Goal: Download file/media

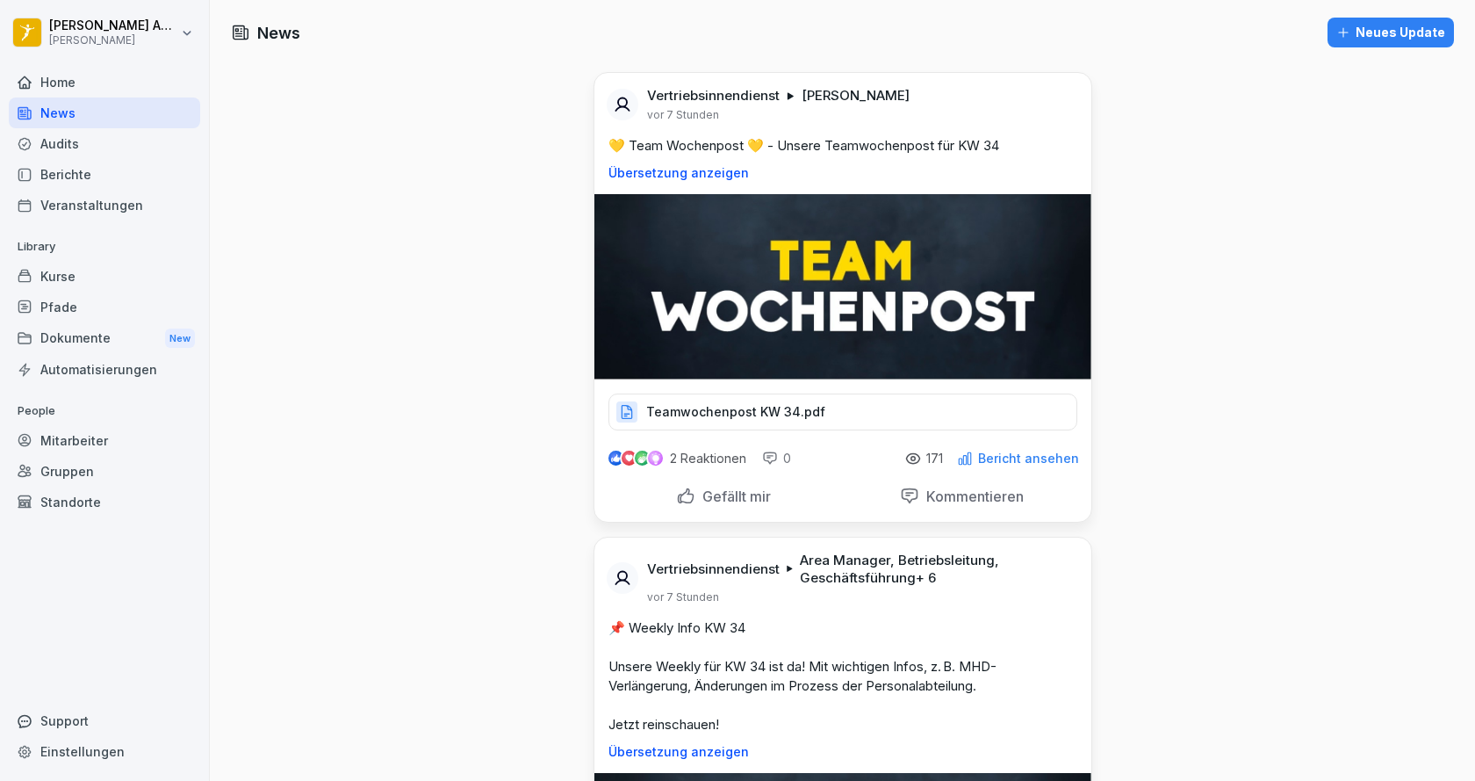
click at [714, 413] on p "Teamwochenpost KW 34.pdf" at bounding box center [735, 412] width 179 height 18
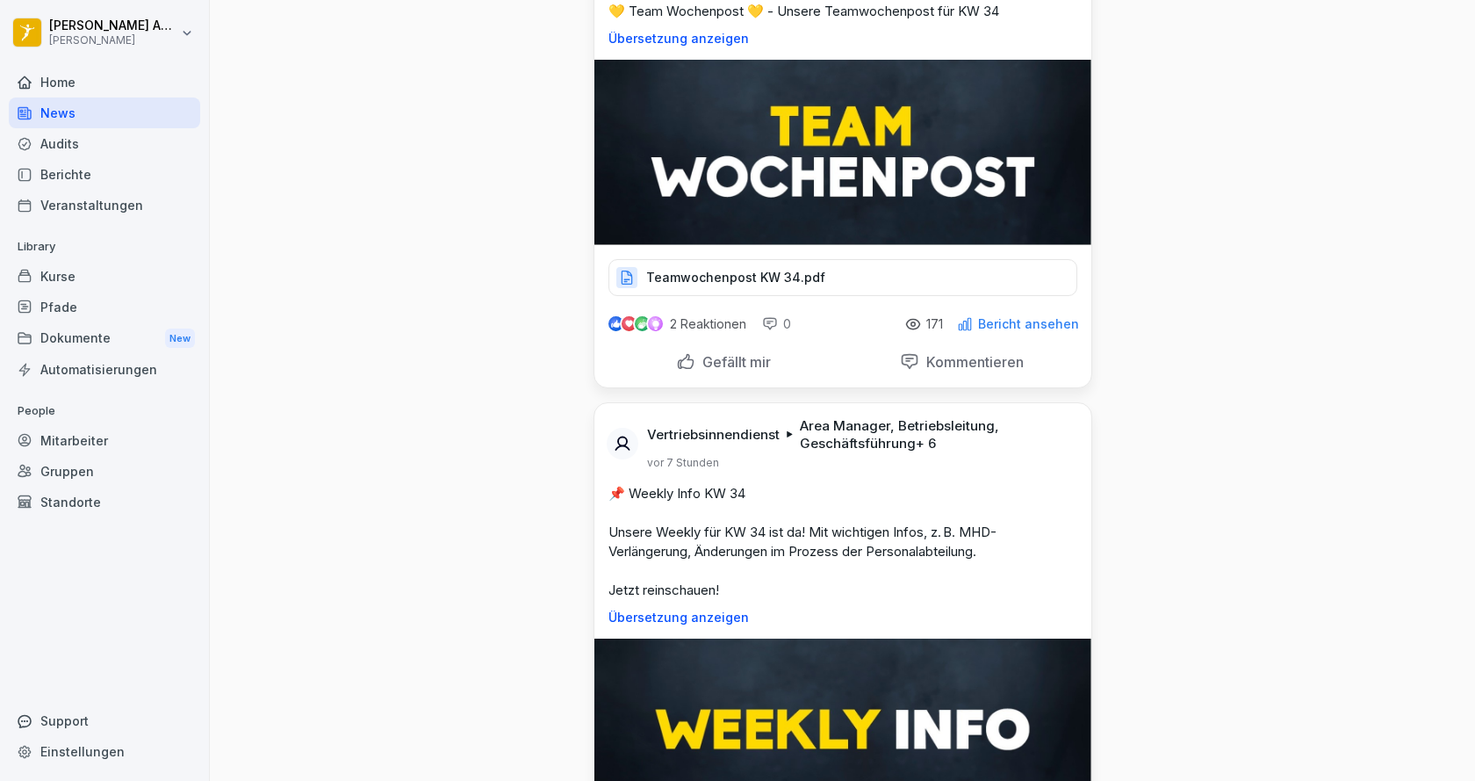
scroll to position [176, 0]
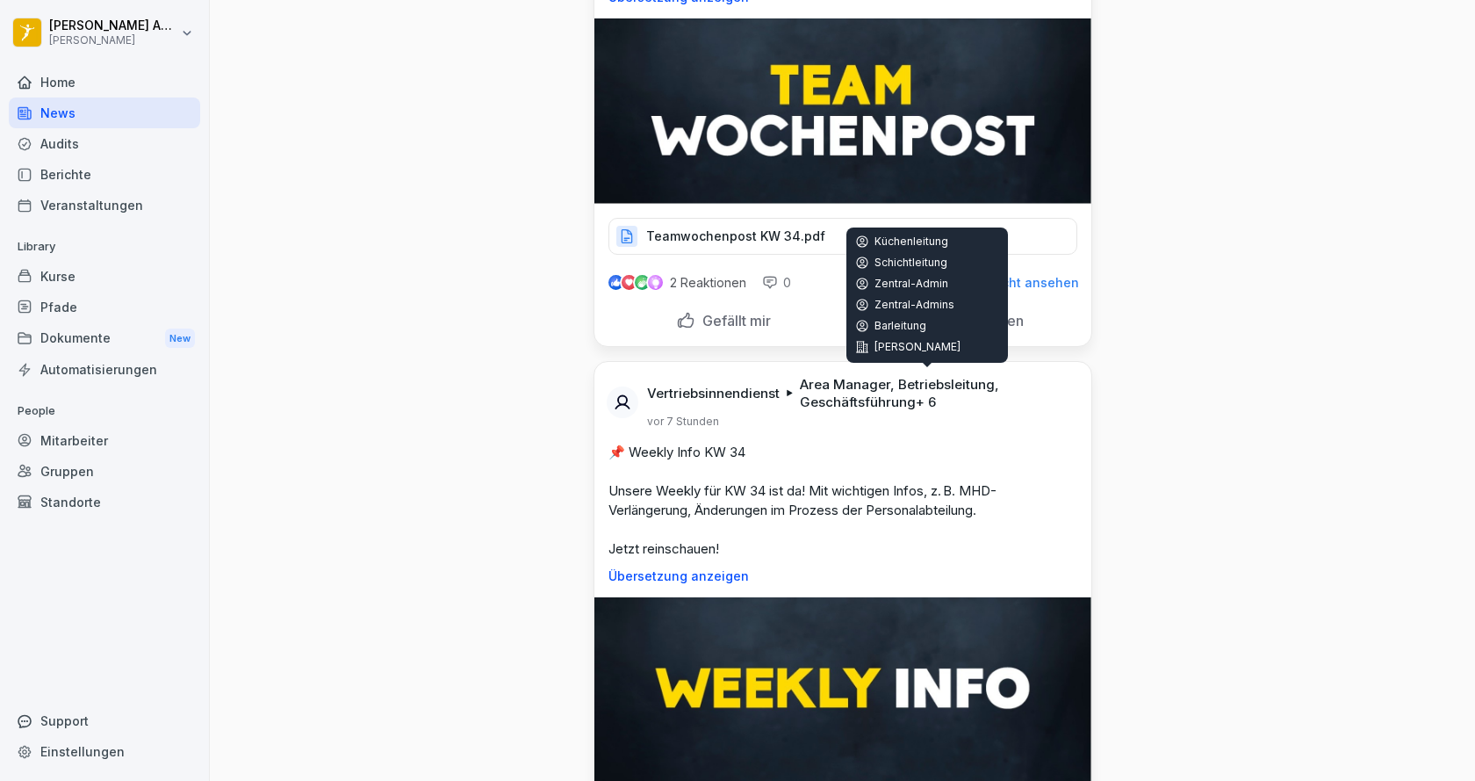
click at [839, 401] on p "Area Manager, Betriebsleitung, Geschäftsführung + 6" at bounding box center [935, 393] width 270 height 35
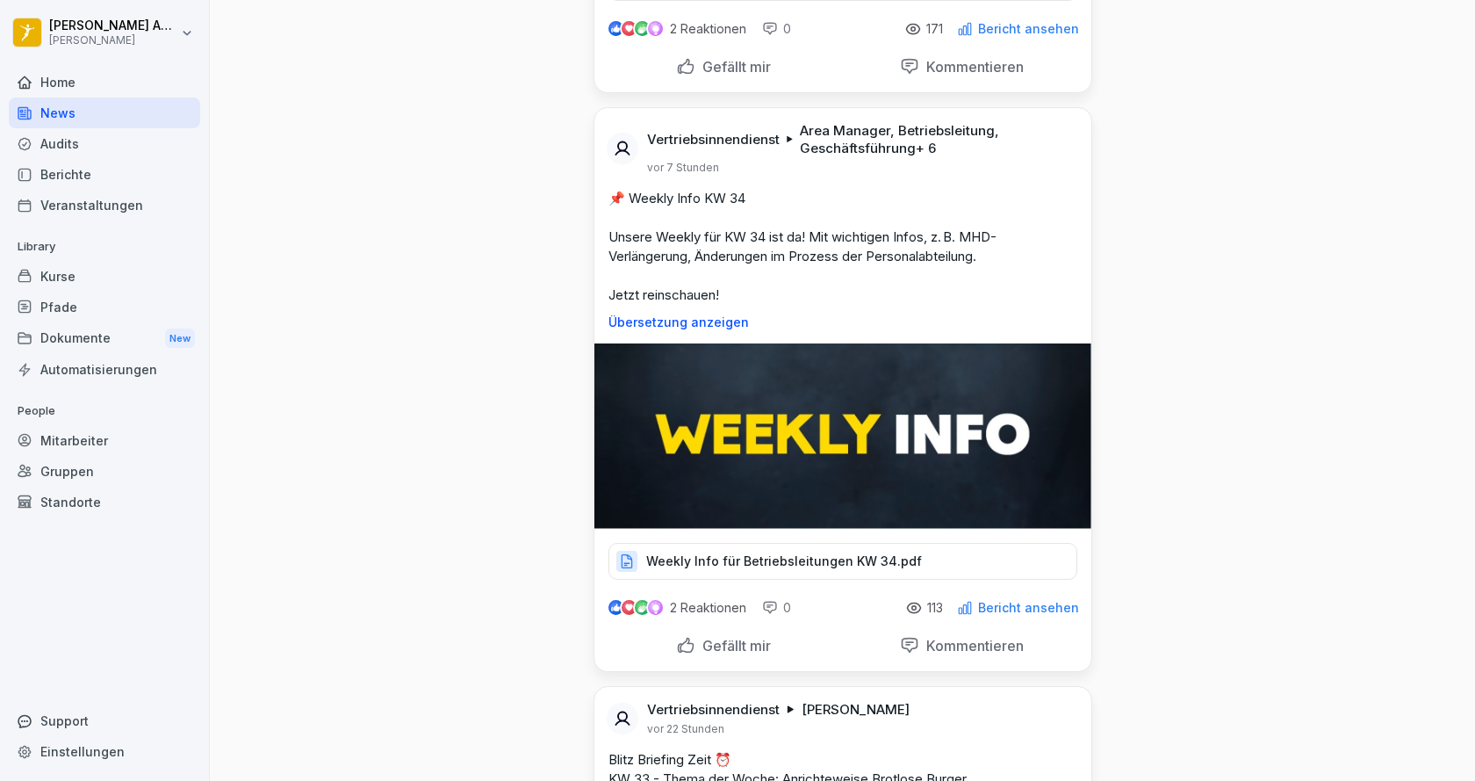
scroll to position [439, 0]
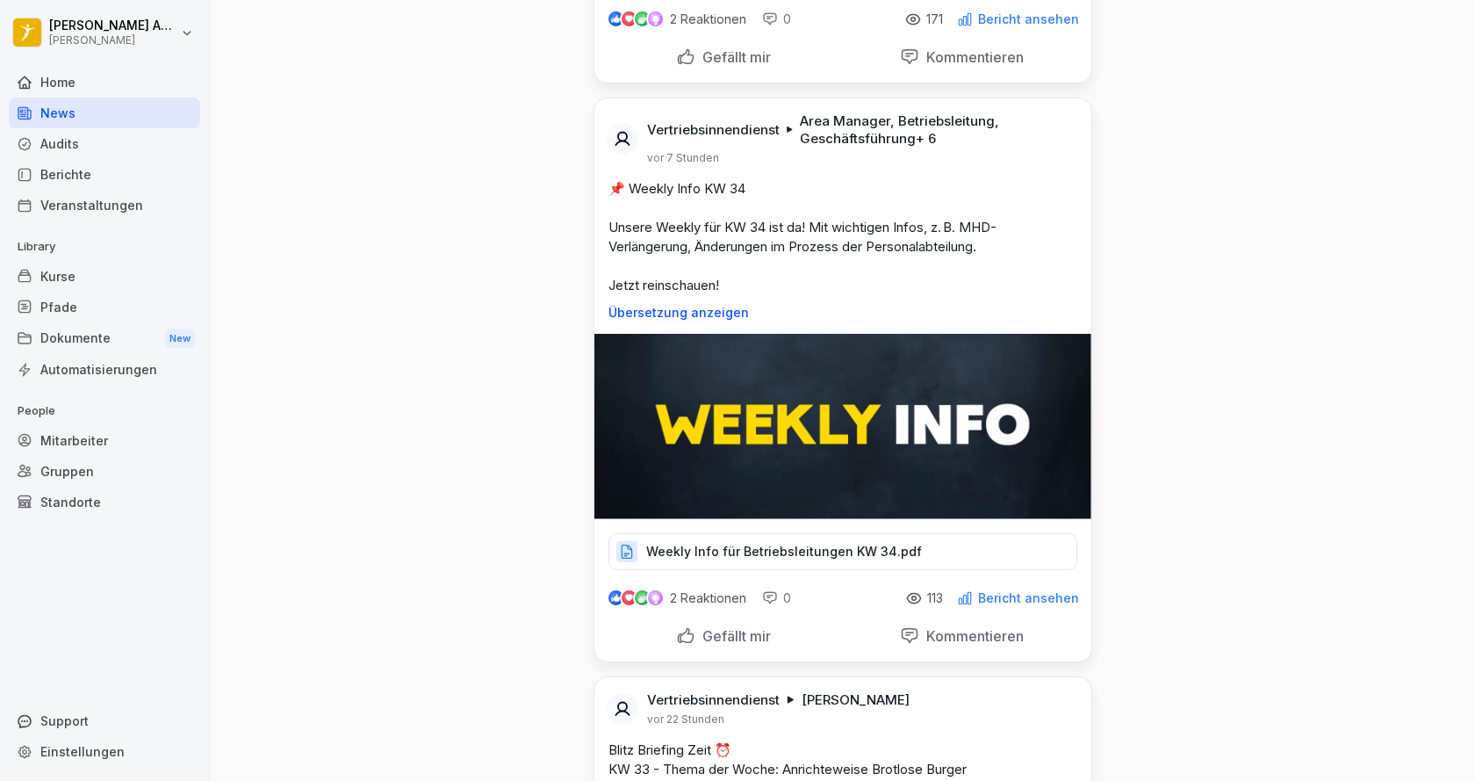
click at [775, 547] on p "Weekly Info für Betriebsleitungen KW 34.pdf" at bounding box center [784, 552] width 276 height 18
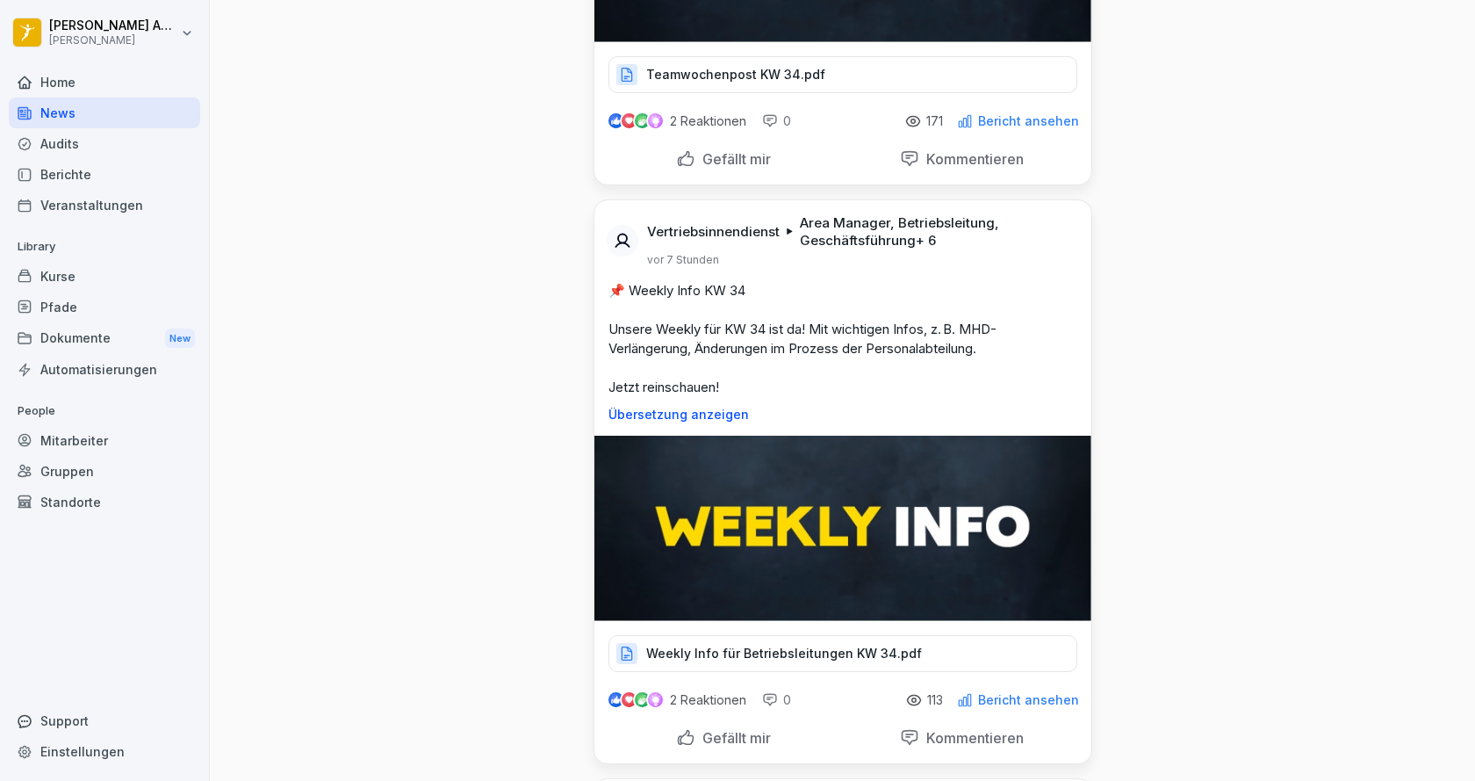
scroll to position [351, 0]
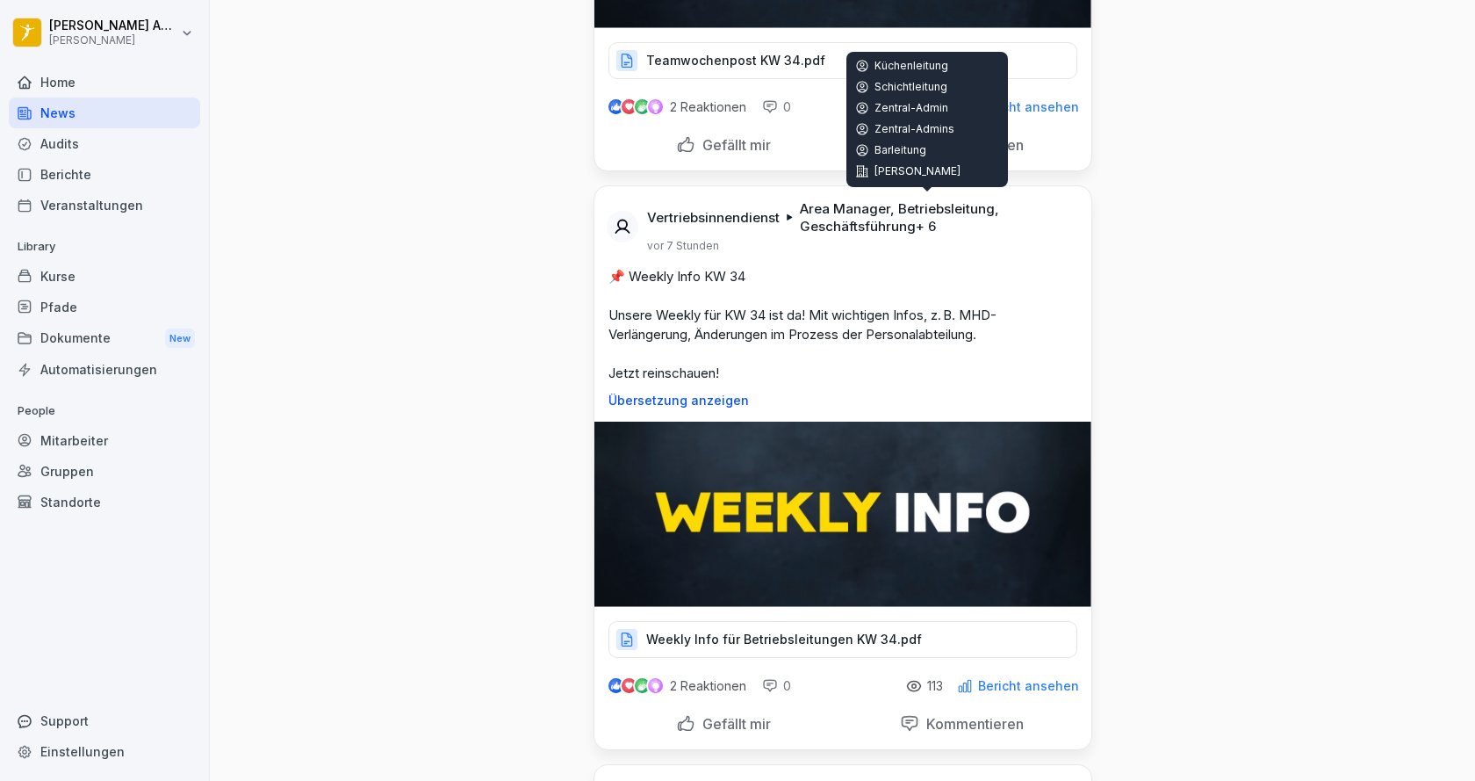
click at [878, 213] on p "Area Manager, Betriebsleitung, Geschäftsführung + 6" at bounding box center [935, 217] width 270 height 35
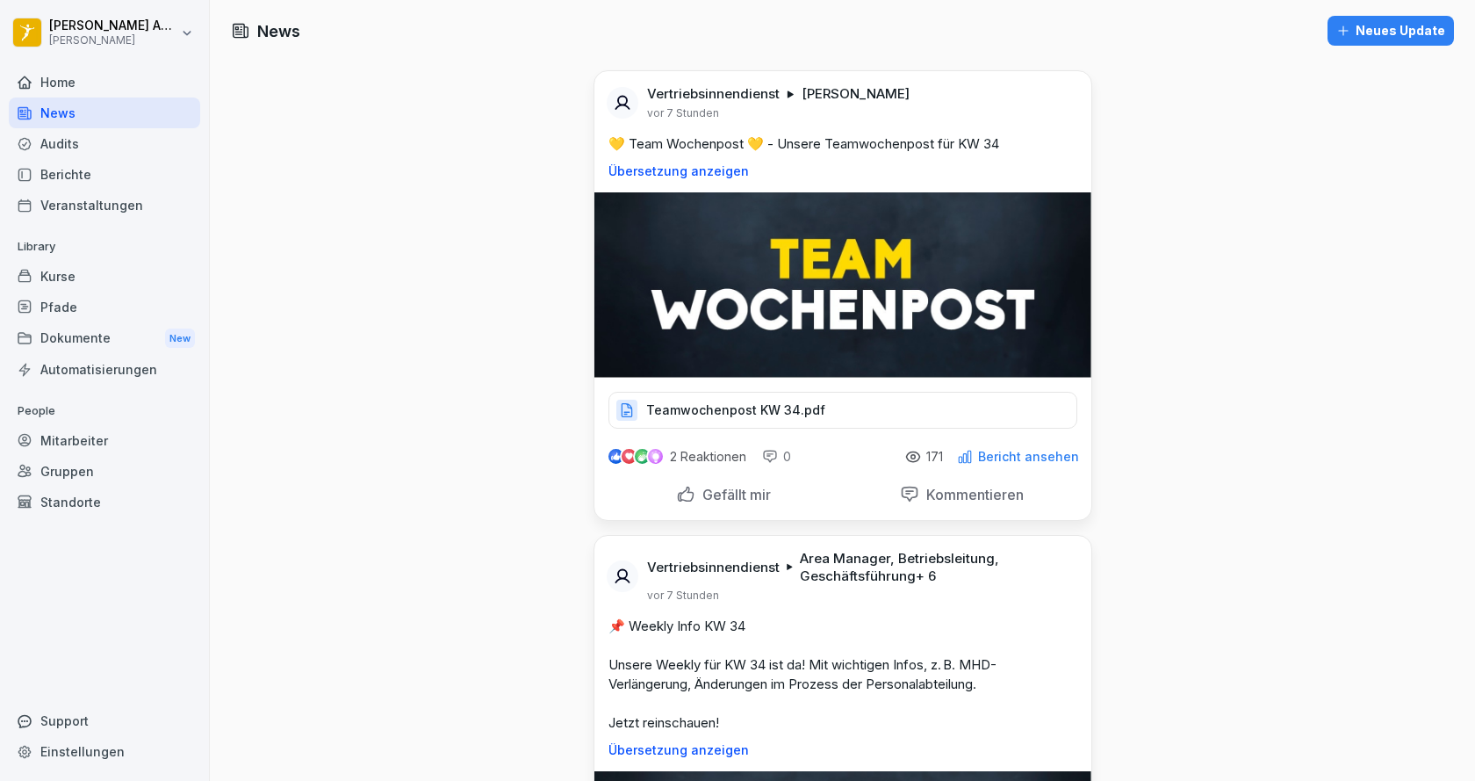
scroll to position [0, 0]
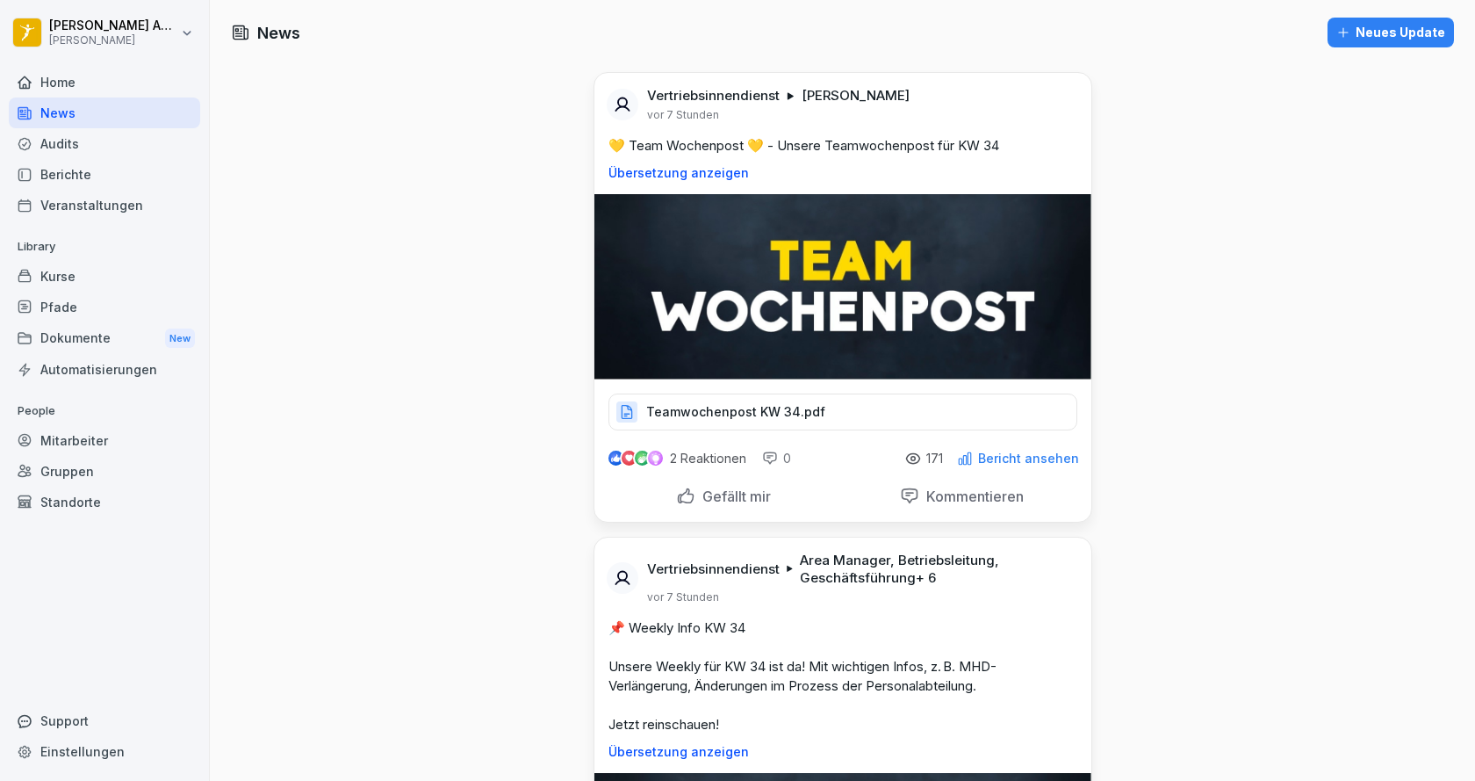
click at [745, 414] on p "Teamwochenpost KW 34.pdf" at bounding box center [735, 412] width 179 height 18
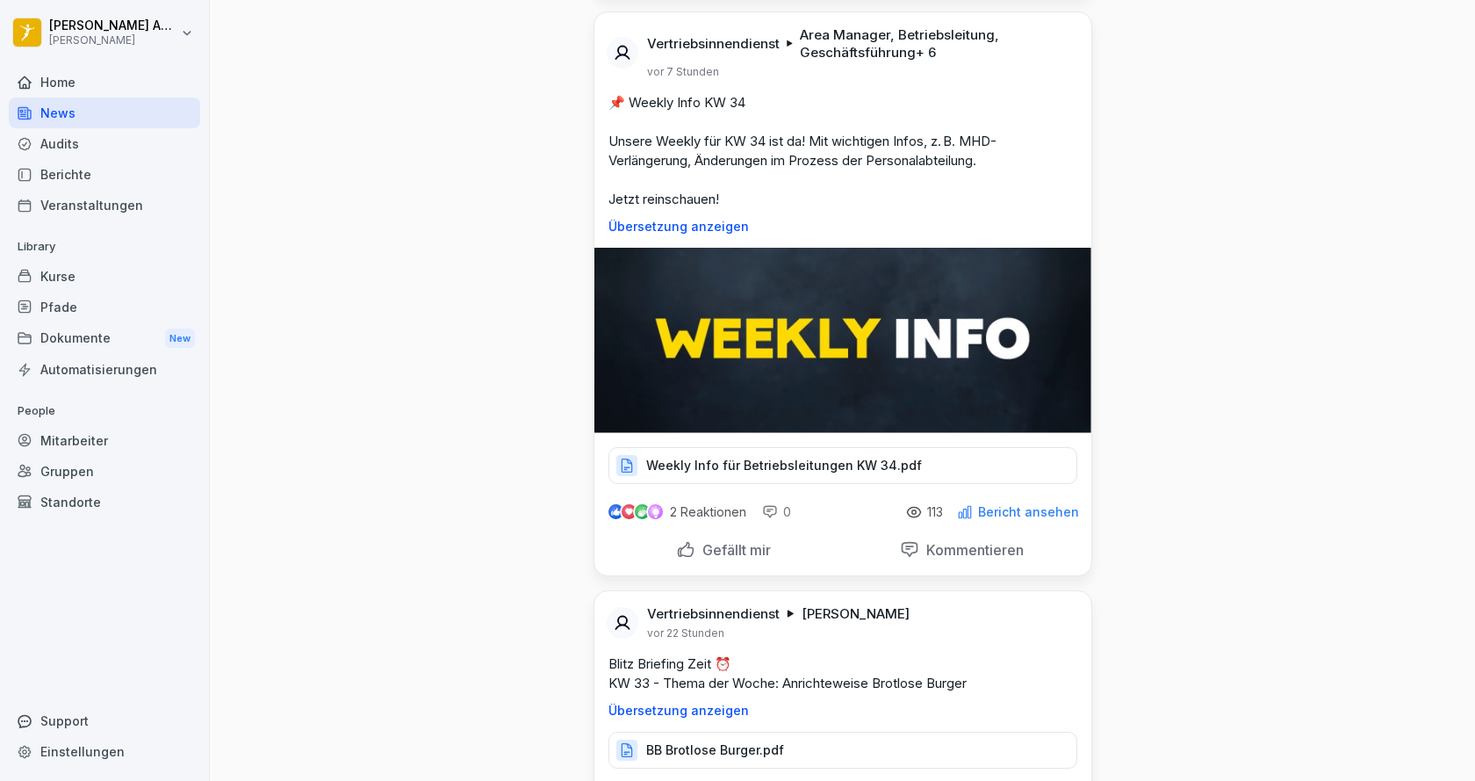
scroll to position [527, 0]
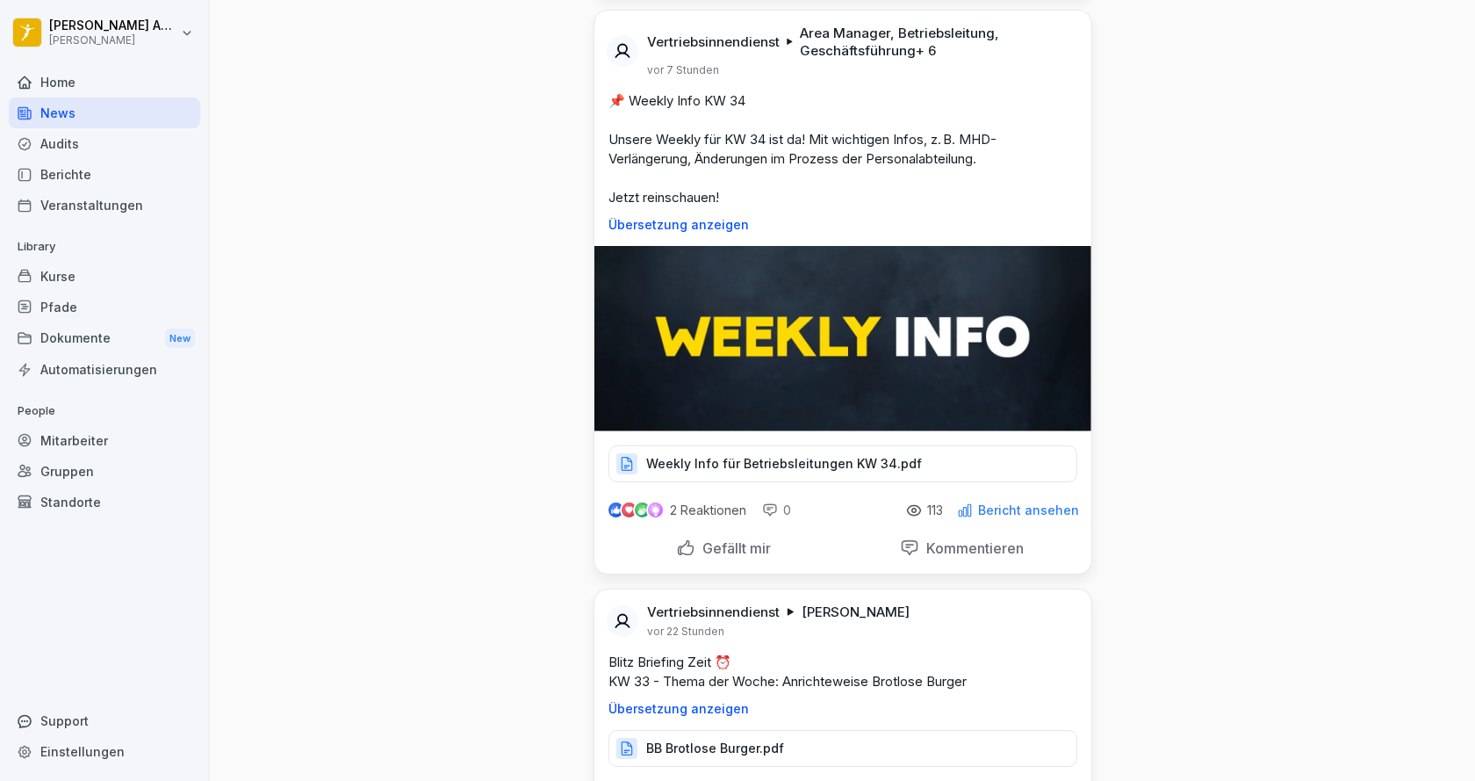
click at [679, 224] on p "Übersetzung anzeigen" at bounding box center [843, 225] width 469 height 14
click at [841, 459] on p "Weekly Info für Betriebsleitungen KW 34.pdf" at bounding box center [784, 464] width 276 height 18
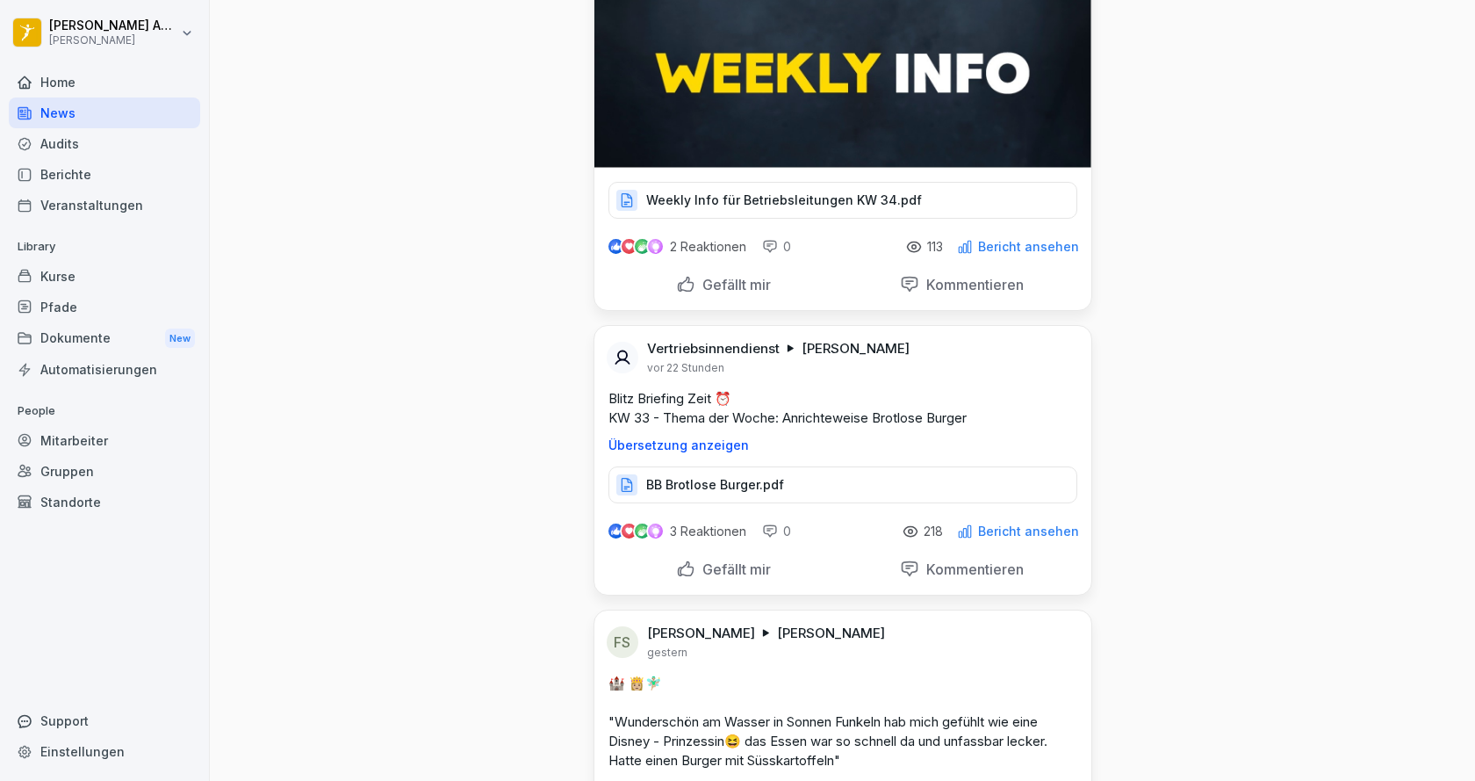
scroll to position [966, 0]
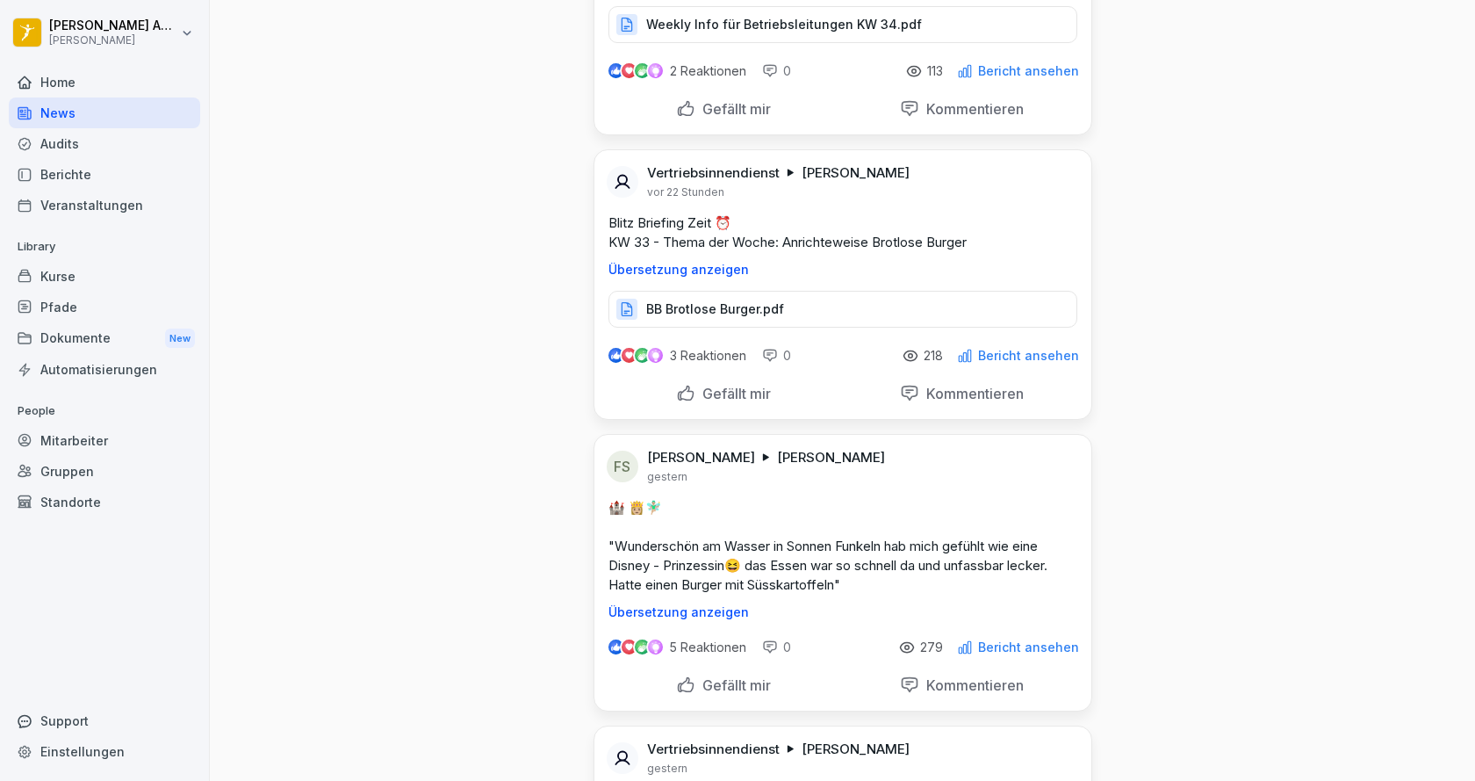
click at [735, 271] on p "Übersetzung anzeigen" at bounding box center [843, 270] width 469 height 14
click at [729, 306] on p "BB Brotlose Burger.pdf" at bounding box center [715, 309] width 138 height 18
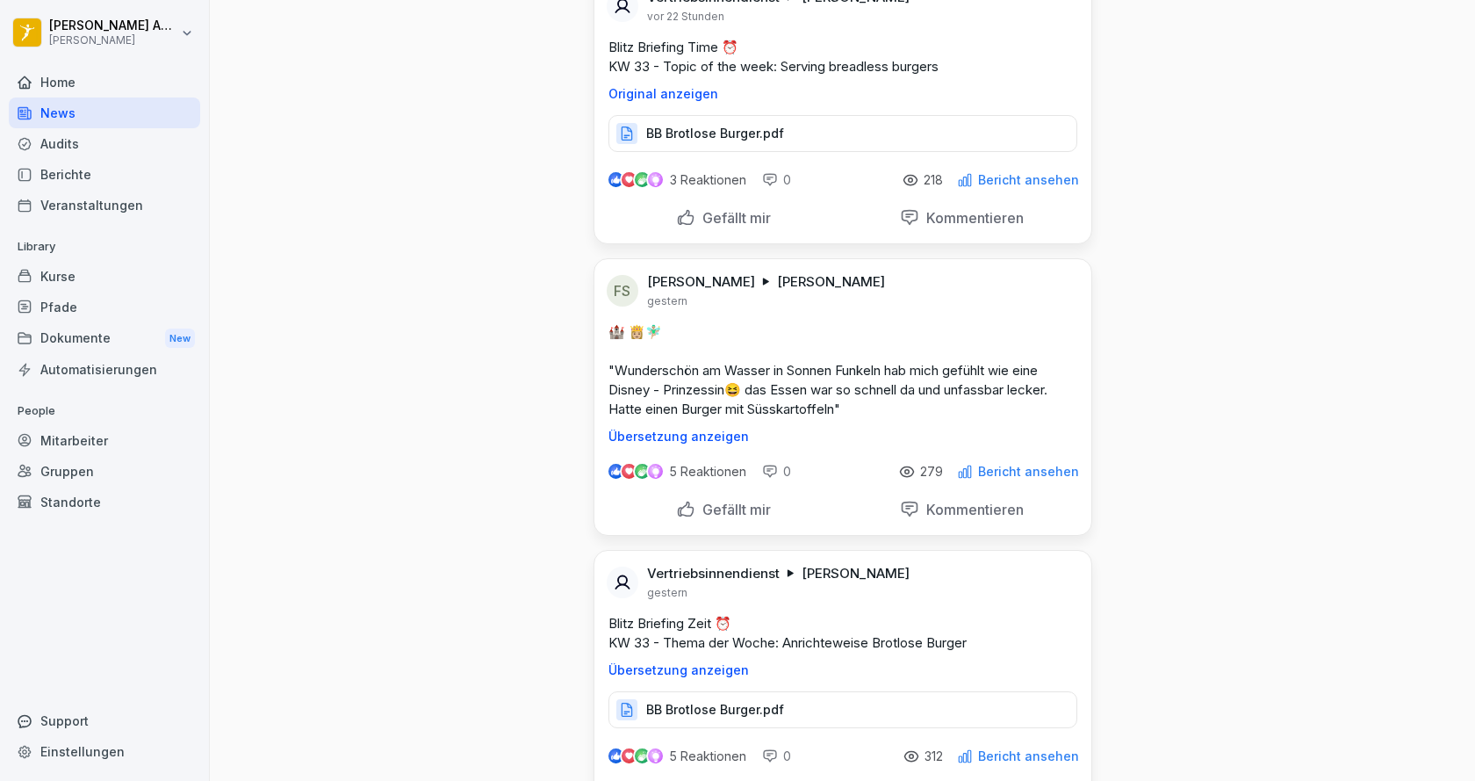
scroll to position [1317, 0]
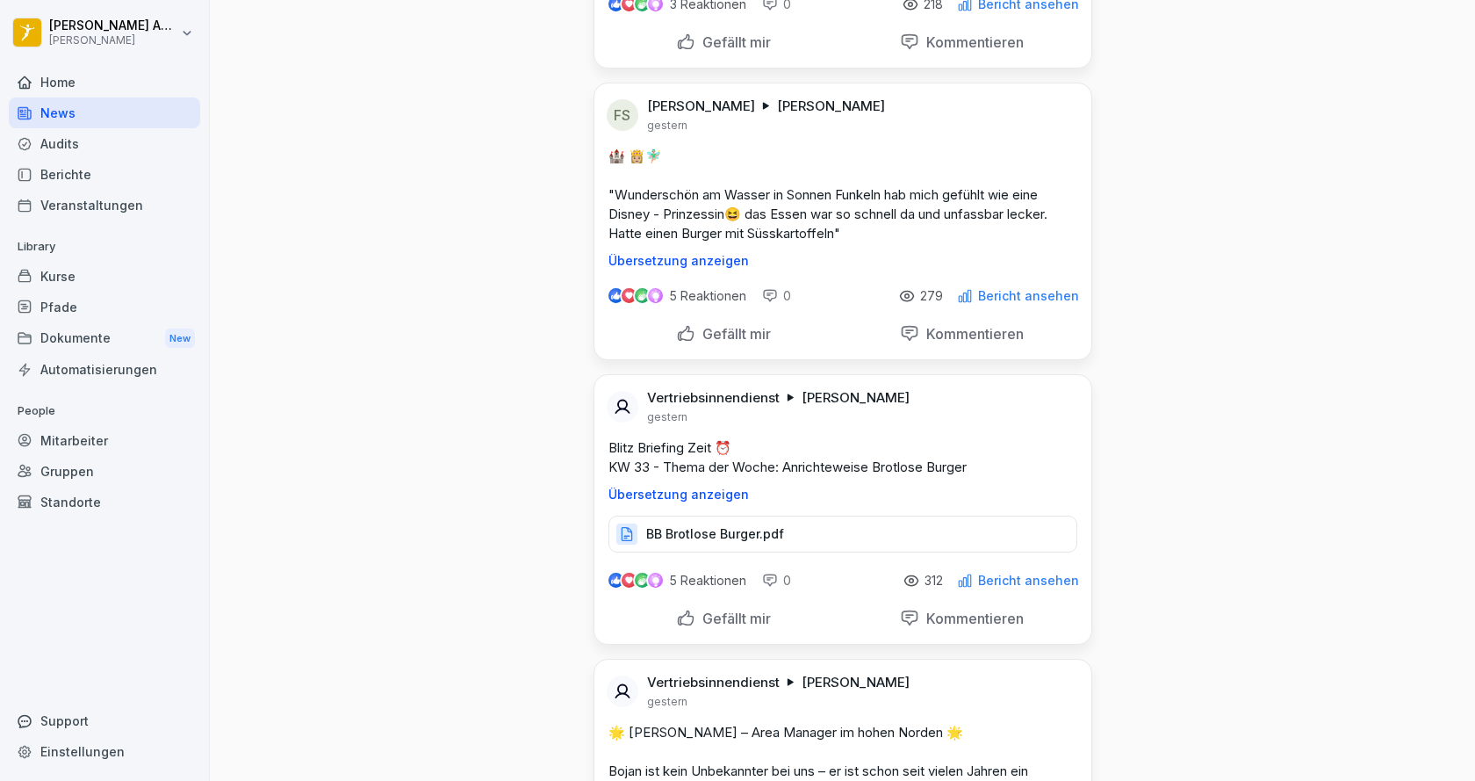
click at [710, 529] on p "BB Brotlose Burger.pdf" at bounding box center [715, 534] width 138 height 18
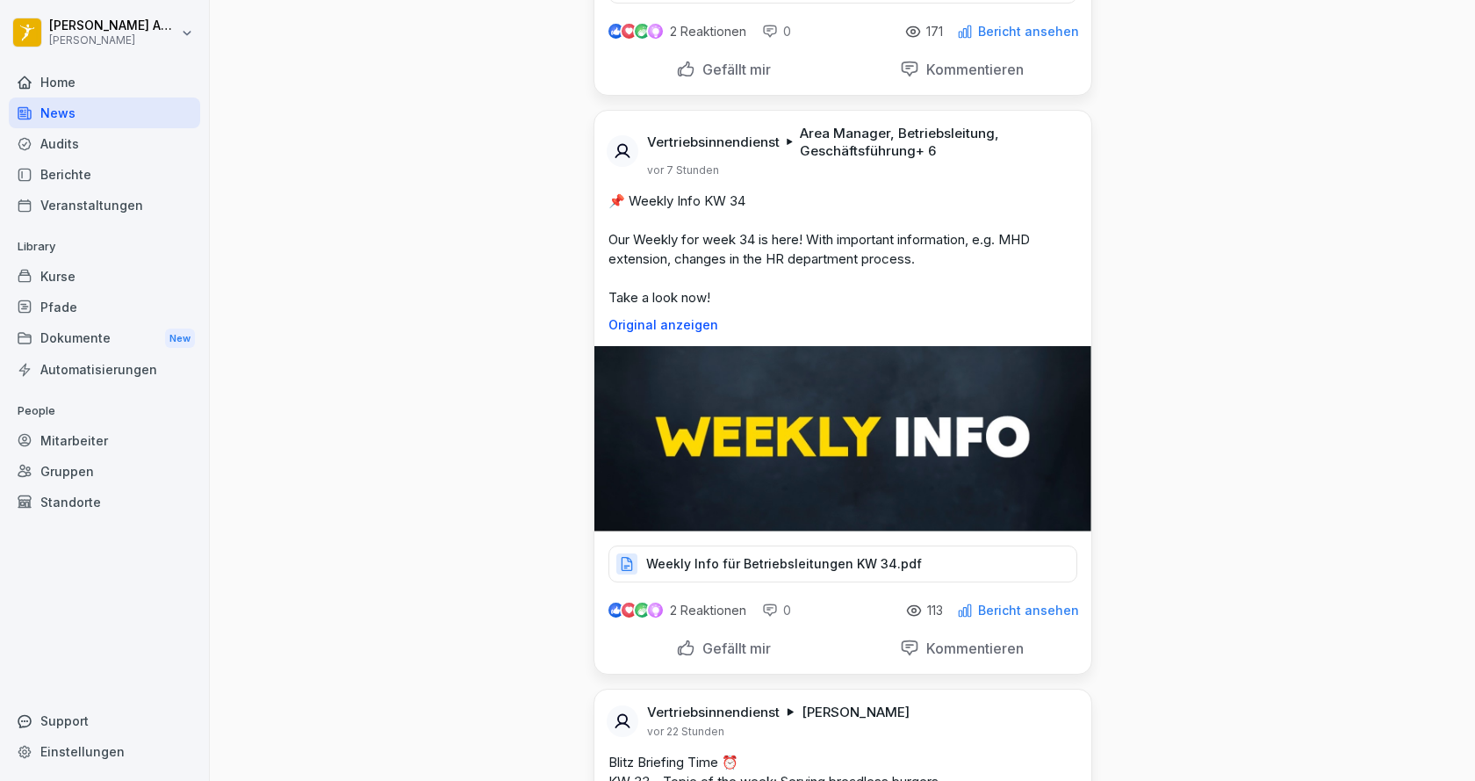
scroll to position [0, 0]
